Goal: Obtain resource: Download file/media

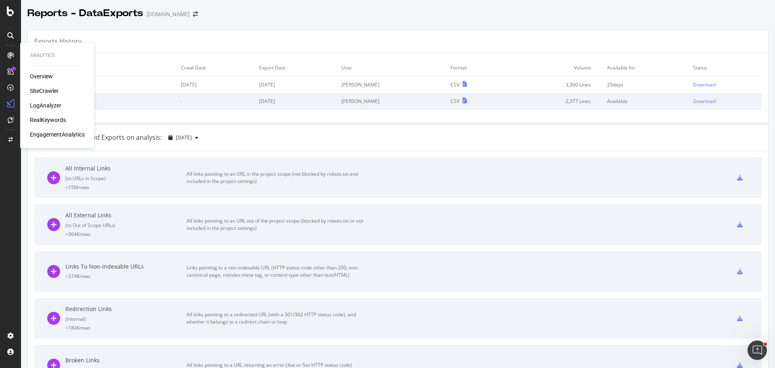
click at [50, 89] on div "SiteCrawler" at bounding box center [44, 91] width 29 height 8
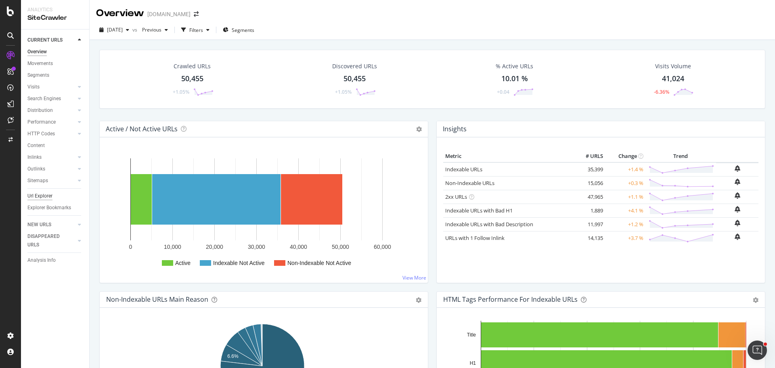
click at [44, 197] on div "Url Explorer" at bounding box center [39, 196] width 25 height 8
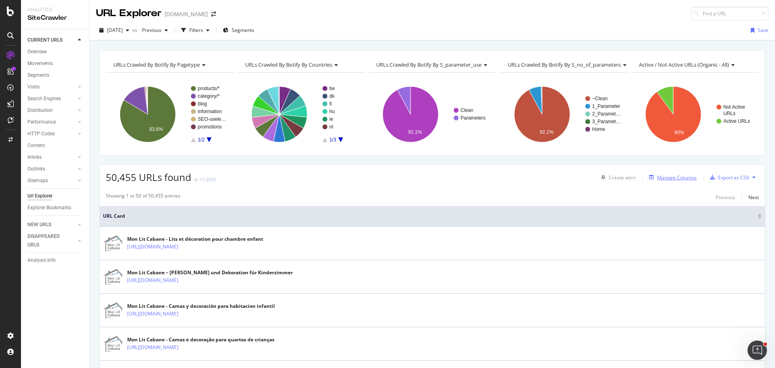
click at [668, 180] on div "Manage Columns" at bounding box center [677, 177] width 40 height 7
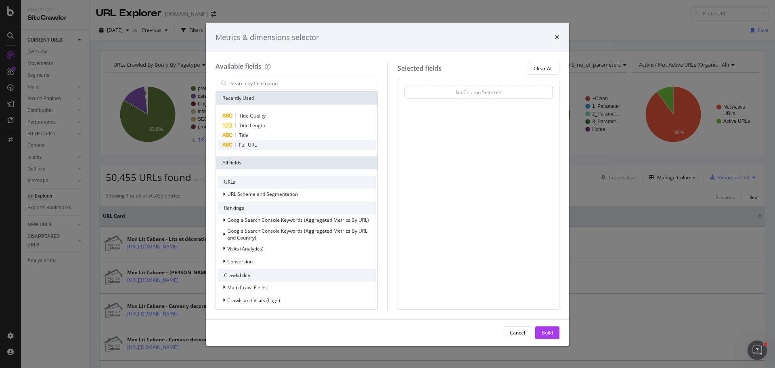
click at [263, 144] on div "Full URL" at bounding box center [297, 145] width 158 height 10
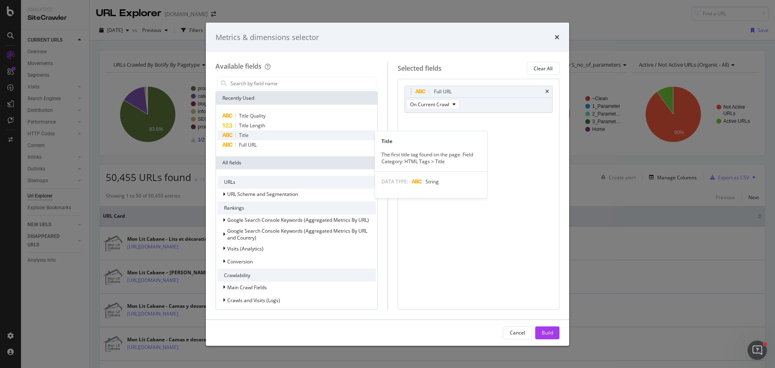
click at [266, 134] on div "Title" at bounding box center [297, 135] width 158 height 10
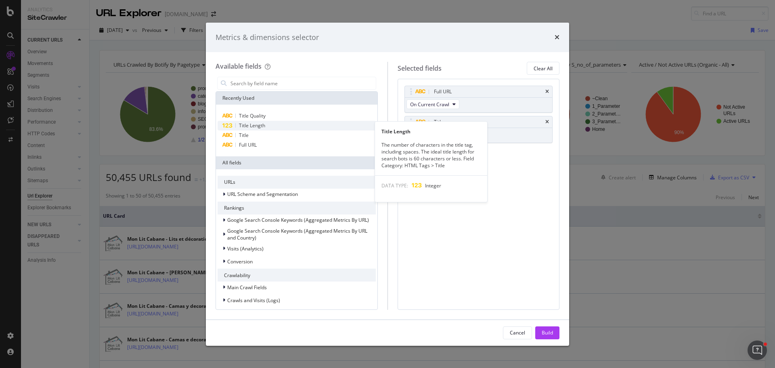
click at [262, 126] on span "Title Length" at bounding box center [252, 125] width 26 height 7
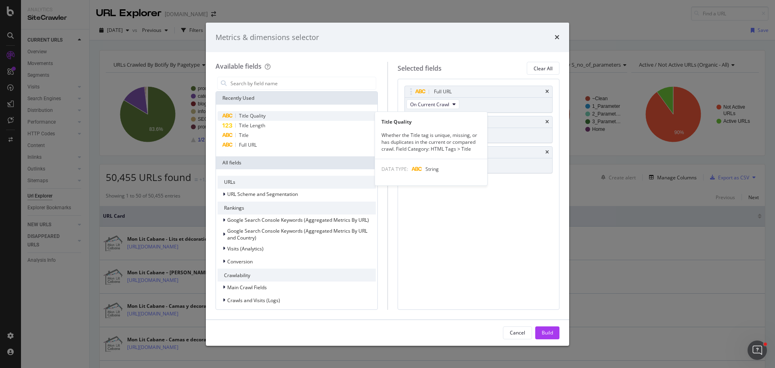
click at [267, 116] on div "Title Quality" at bounding box center [297, 116] width 158 height 10
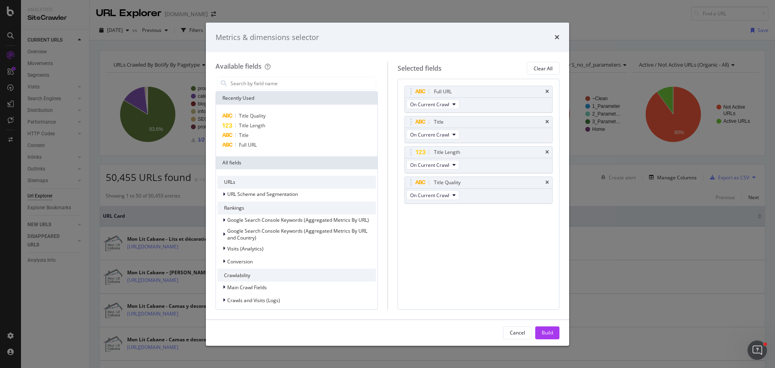
click at [488, 243] on div "Full URL On Current Crawl Title On Current Crawl Title Length On Current Crawl …" at bounding box center [479, 194] width 162 height 231
click at [288, 85] on input "modal" at bounding box center [303, 83] width 146 height 12
click at [546, 328] on div "Build" at bounding box center [547, 333] width 11 height 12
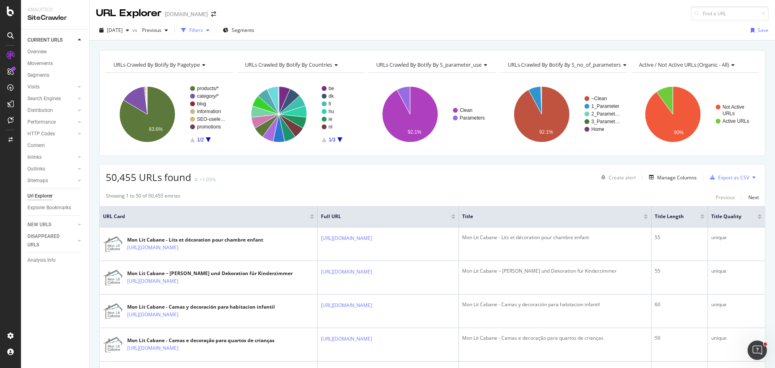
click at [203, 32] on div "Filters" at bounding box center [196, 30] width 14 height 7
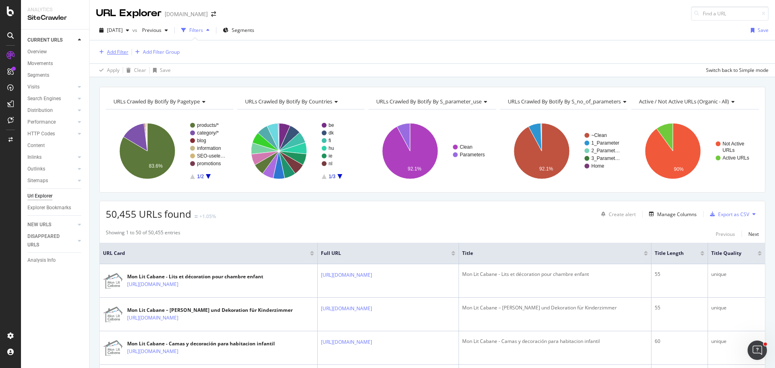
click at [125, 53] on div "Add Filter" at bounding box center [117, 51] width 21 height 7
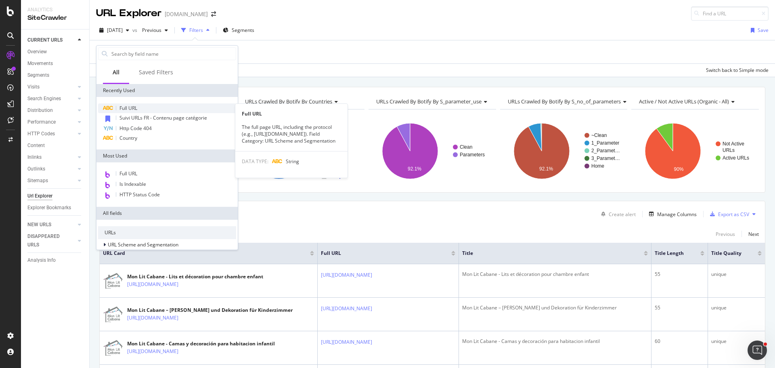
click at [153, 104] on div "Full URL" at bounding box center [167, 108] width 138 height 10
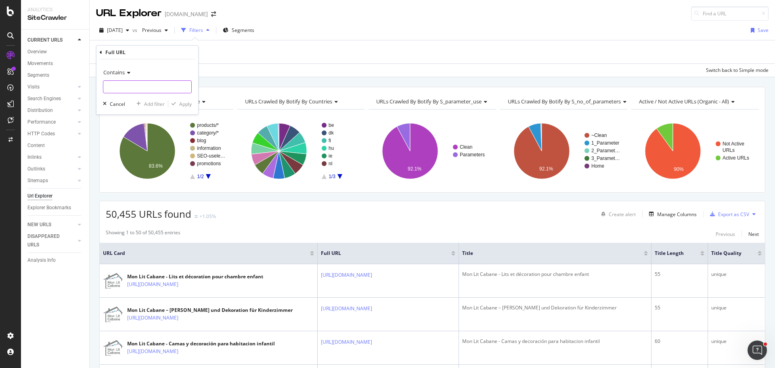
click at [149, 90] on input "text" at bounding box center [147, 86] width 88 height 13
click at [142, 88] on input "text" at bounding box center [147, 86] width 88 height 13
paste input "[URL][DOMAIN_NAME]"
type input "[URL][DOMAIN_NAME]"
click at [184, 104] on div "Apply" at bounding box center [185, 104] width 13 height 7
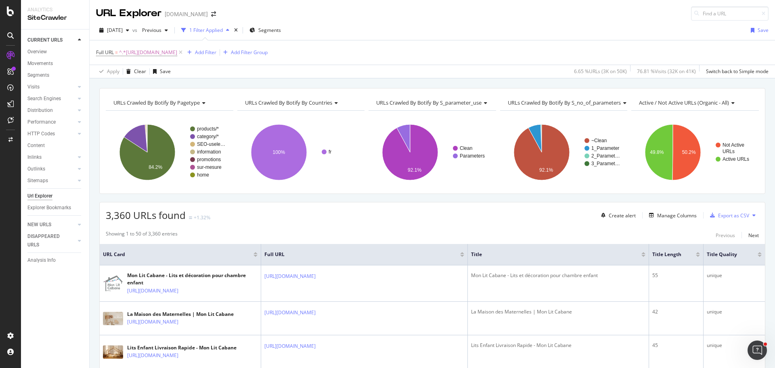
click at [352, 69] on div "Apply Clear Save 6.65 % URLs ( 3K on 50K ) 76.81 % Visits ( 32K on 41K ) Switch…" at bounding box center [432, 71] width 685 height 13
click at [216, 55] on div "Add Filter" at bounding box center [205, 52] width 21 height 7
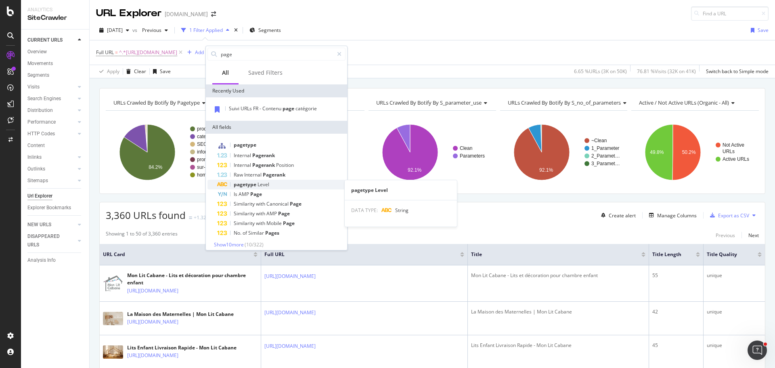
type input "page"
click at [268, 185] on span "Level" at bounding box center [264, 184] width 12 height 7
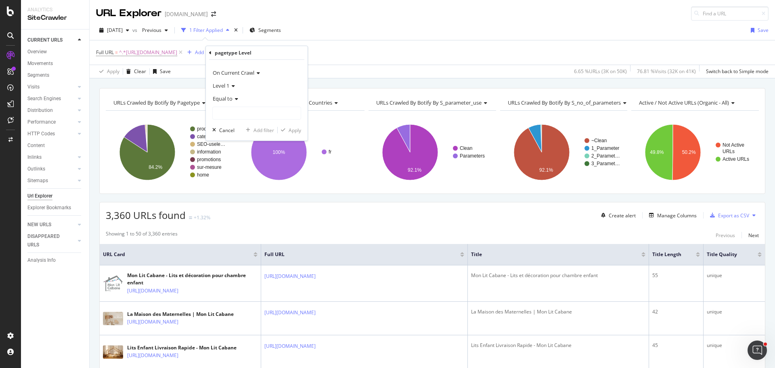
click at [234, 85] on icon at bounding box center [232, 86] width 6 height 5
click at [255, 88] on div "Level 1" at bounding box center [256, 85] width 89 height 13
click at [253, 108] on input "text" at bounding box center [257, 113] width 88 height 13
click at [229, 85] on span "Level 1" at bounding box center [221, 85] width 17 height 7
click at [238, 109] on div "Level 2" at bounding box center [257, 112] width 86 height 10
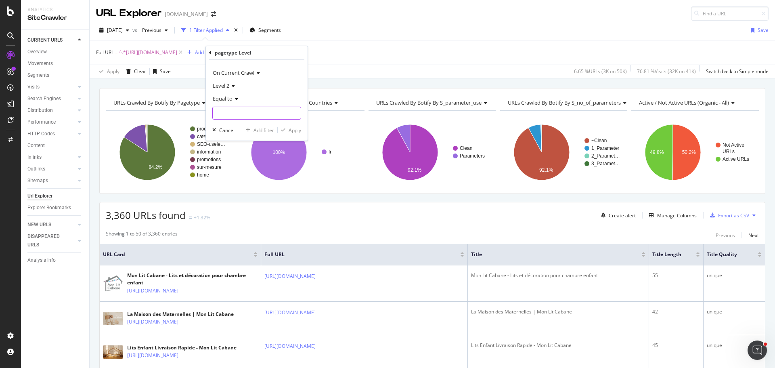
click at [239, 110] on input "text" at bounding box center [257, 113] width 88 height 13
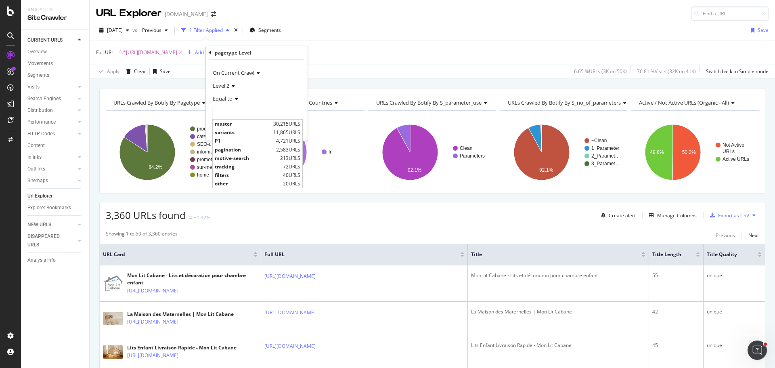
click at [302, 46] on div "pagetype Level On Current Crawl Level 2 Equal to master 30,215 URLS variants 11…" at bounding box center [256, 93] width 103 height 95
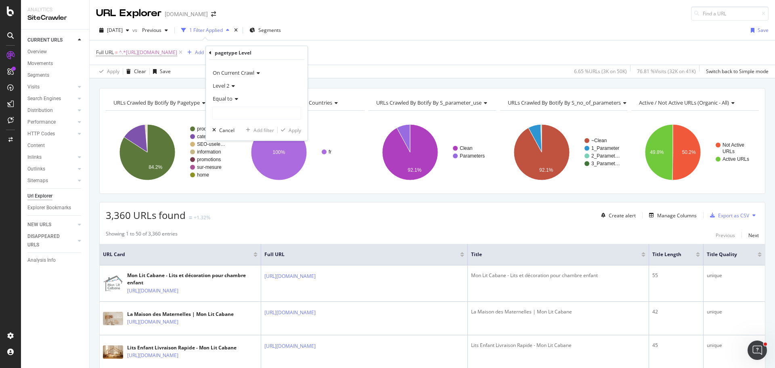
click at [445, 46] on div "Full URL = ^.*[URL][DOMAIN_NAME] Add Filter Add Filter Group" at bounding box center [432, 52] width 673 height 24
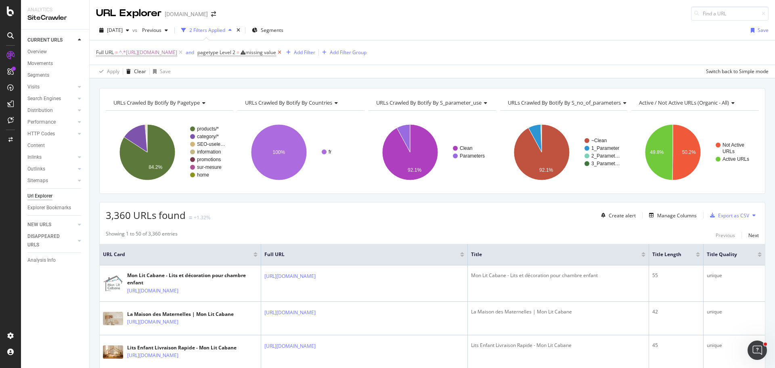
click at [283, 51] on icon at bounding box center [279, 52] width 7 height 8
click at [216, 52] on div "Add Filter" at bounding box center [205, 52] width 21 height 7
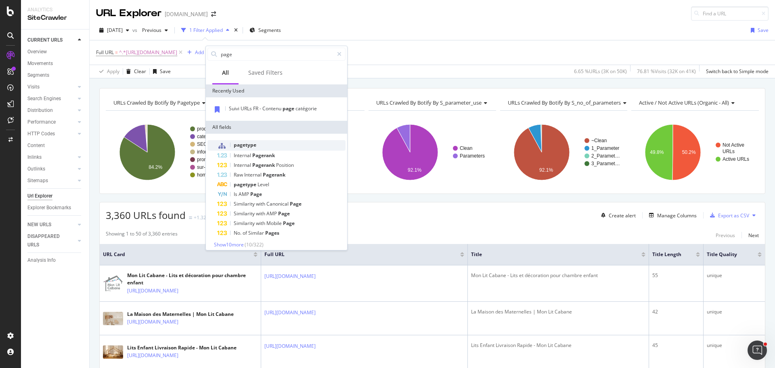
click at [295, 148] on div "pagetype" at bounding box center [281, 145] width 128 height 10
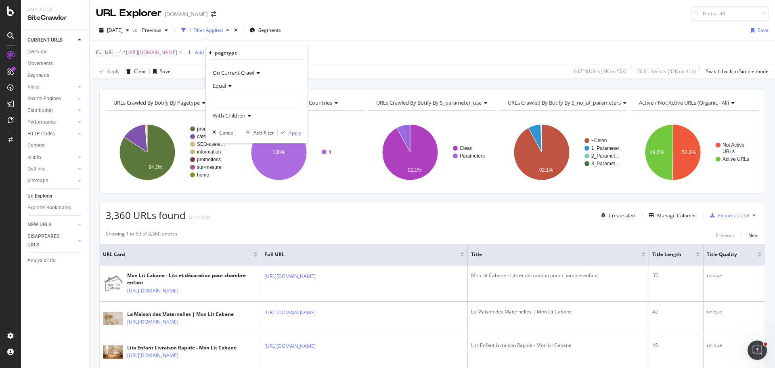
click at [249, 100] on div at bounding box center [257, 100] width 88 height 13
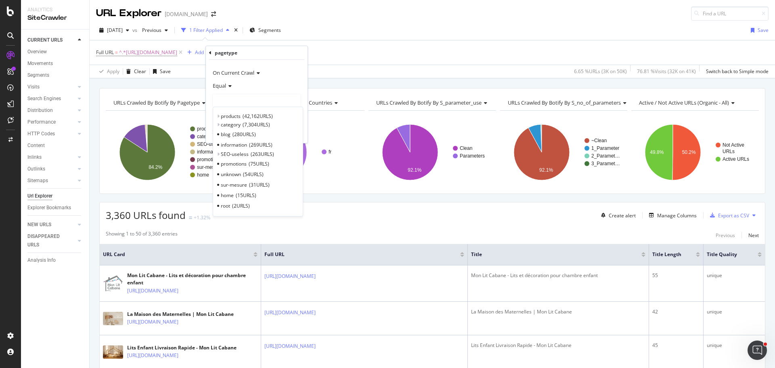
click at [273, 80] on div "Equal" at bounding box center [256, 85] width 89 height 13
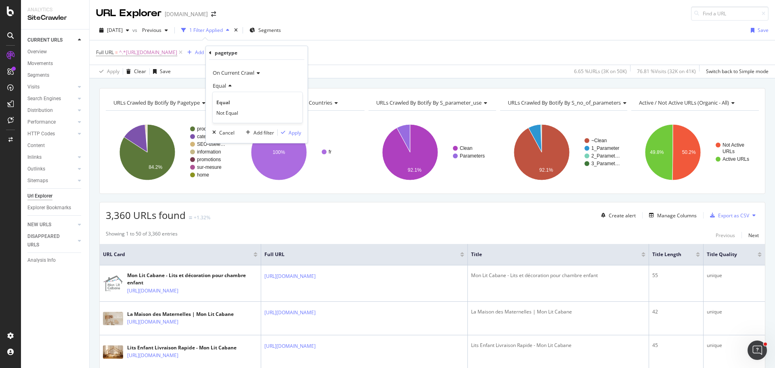
click at [297, 80] on div "Equal" at bounding box center [256, 85] width 89 height 13
click at [222, 132] on div "Cancel" at bounding box center [226, 132] width 15 height 7
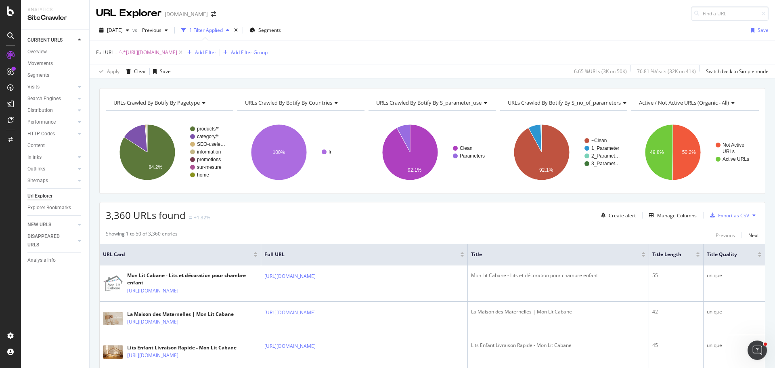
click at [219, 47] on div "Full URL = ^.*[URL][DOMAIN_NAME] Add Filter Add Filter Group" at bounding box center [182, 52] width 172 height 11
click at [216, 52] on div "Add Filter" at bounding box center [205, 52] width 21 height 7
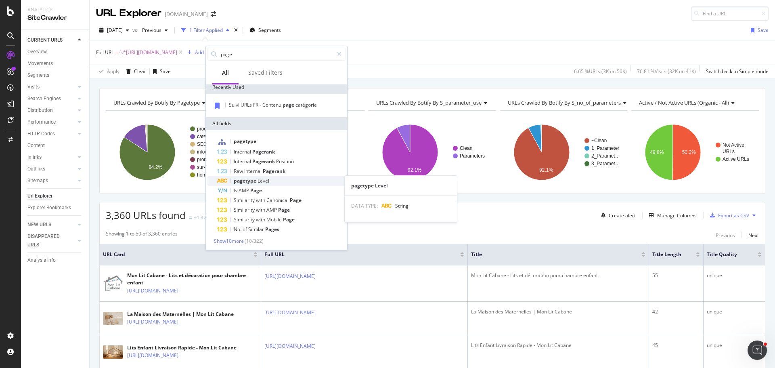
scroll to position [4, 0]
click at [237, 240] on span "Show 10 more" at bounding box center [229, 240] width 30 height 7
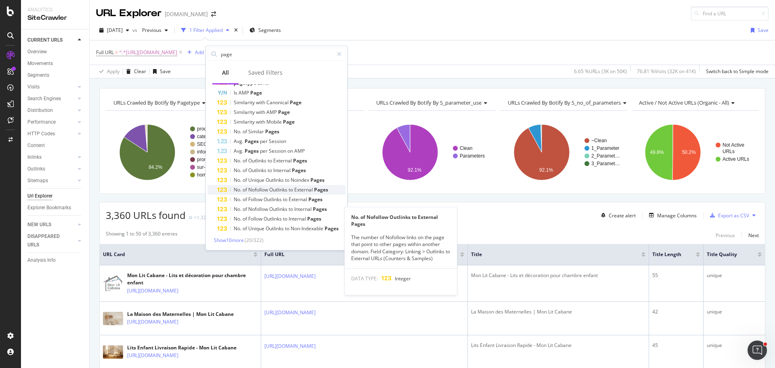
scroll to position [0, 0]
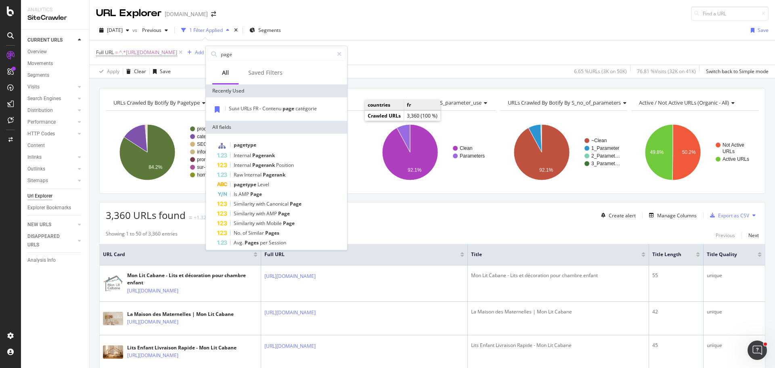
click at [416, 58] on div "Full URL = ^.*[URL][DOMAIN_NAME] Add Filter Add Filter Group" at bounding box center [432, 52] width 673 height 24
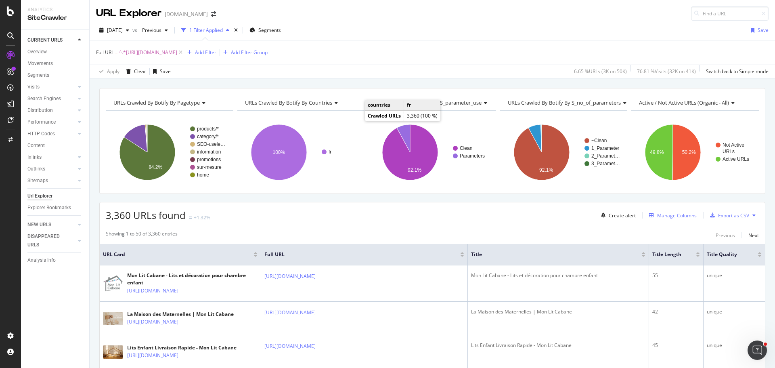
click at [685, 218] on div "Manage Columns" at bounding box center [677, 215] width 40 height 7
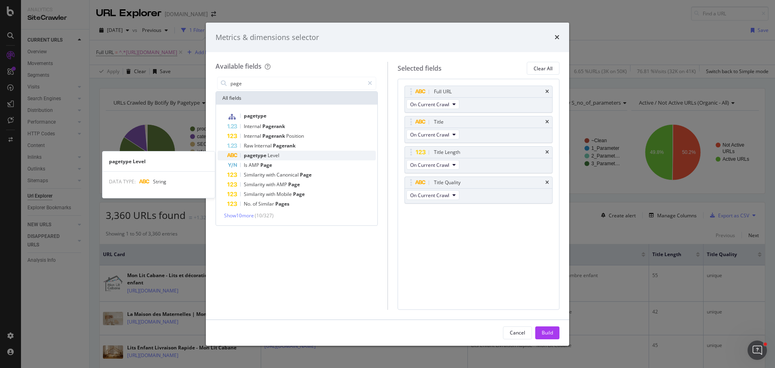
type input "page"
click at [274, 153] on span "Level" at bounding box center [274, 155] width 12 height 7
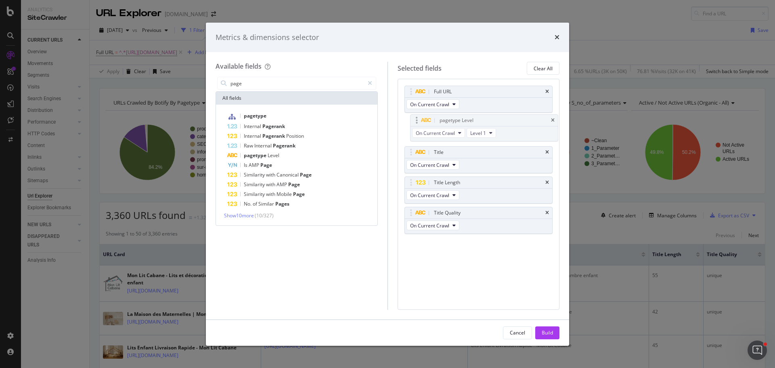
drag, startPoint x: 410, startPoint y: 215, endPoint x: 416, endPoint y: 123, distance: 92.6
click at [416, 123] on body "Analytics SiteCrawler CURRENT URLS Overview Movements Segments Visits Analysis …" at bounding box center [387, 184] width 775 height 368
click at [446, 257] on div "Full URL On Current Crawl pagetype Level On Current Crawl Level 1 Title On Curr…" at bounding box center [479, 194] width 162 height 231
click at [546, 333] on div "Build" at bounding box center [547, 332] width 11 height 7
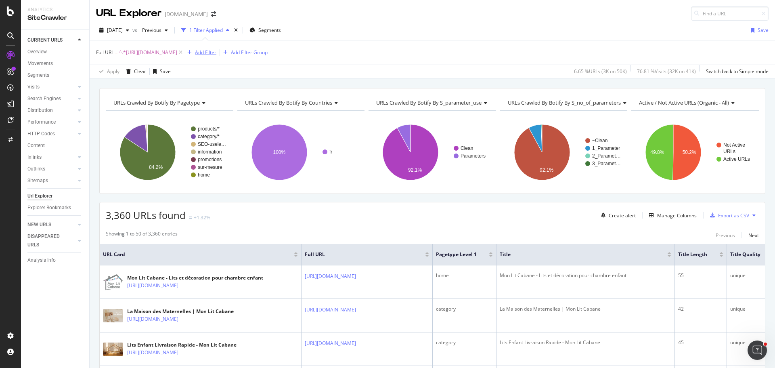
click at [216, 52] on div "Add Filter" at bounding box center [205, 52] width 21 height 7
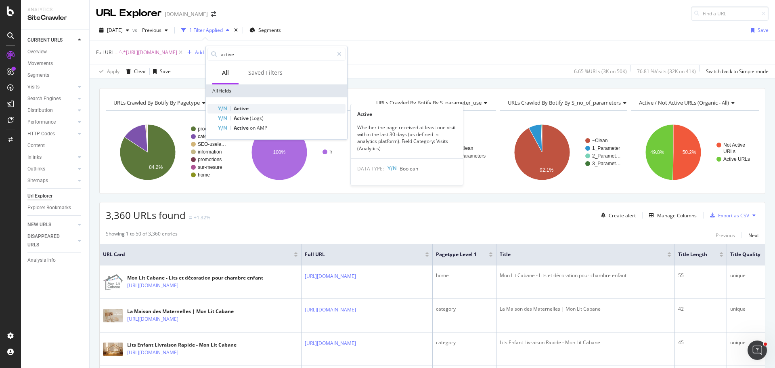
type input "active"
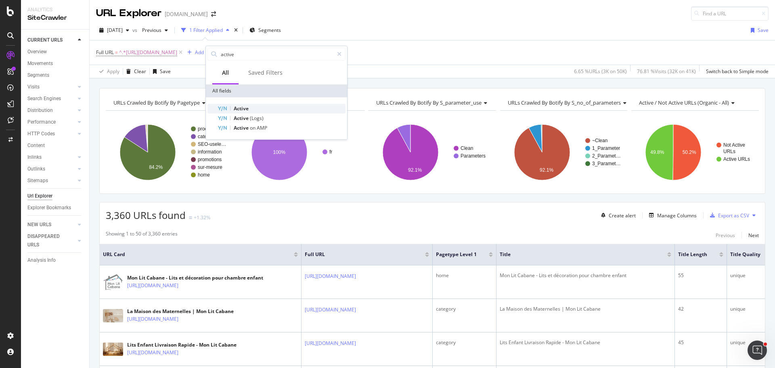
click at [249, 109] on div "Active" at bounding box center [281, 109] width 128 height 10
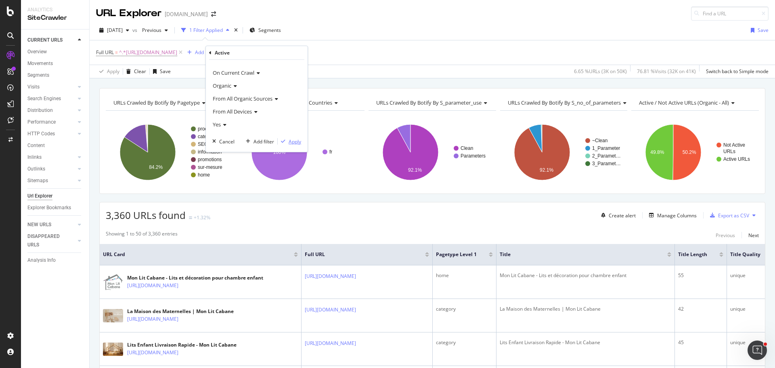
click at [285, 141] on div "button" at bounding box center [283, 141] width 11 height 5
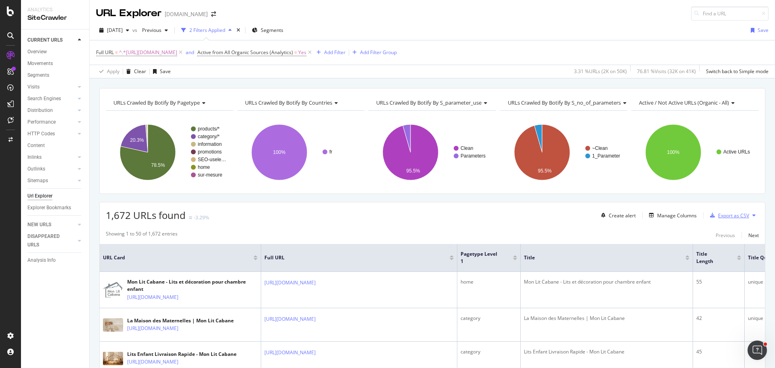
click at [732, 216] on div "Export as CSV" at bounding box center [733, 215] width 31 height 7
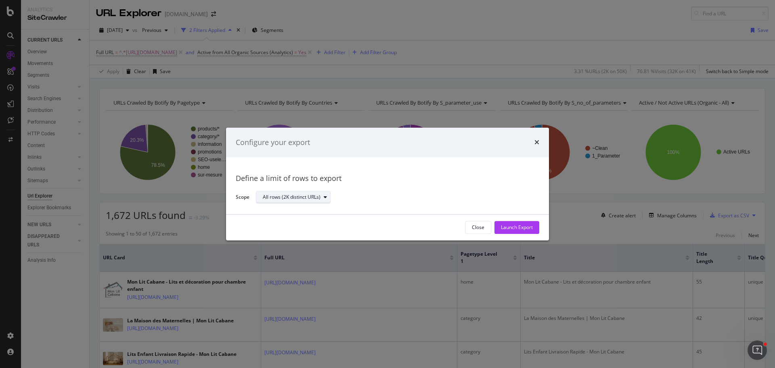
click at [329, 197] on div "modal" at bounding box center [326, 197] width 10 height 5
click at [427, 187] on div "Define a limit of rows to export Scope All rows (2K distinct URLs)" at bounding box center [388, 186] width 304 height 38
click at [518, 227] on div "Launch Export" at bounding box center [517, 227] width 32 height 7
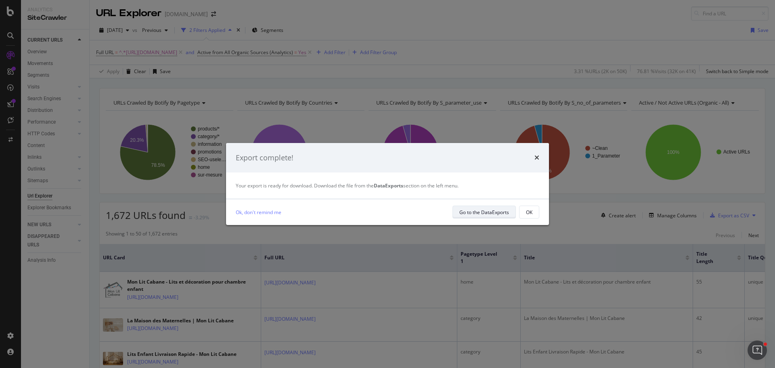
click at [495, 211] on div "Go to the DataExports" at bounding box center [484, 212] width 50 height 7
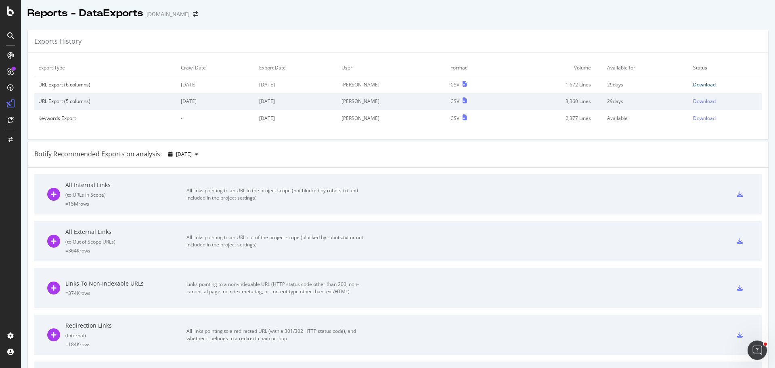
click at [693, 85] on div "Download" at bounding box center [704, 84] width 23 height 7
